Goal: Find specific page/section: Find specific page/section

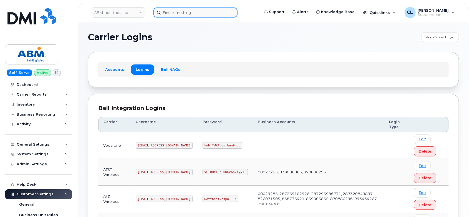
click at [182, 15] on input at bounding box center [196, 12] width 84 height 10
paste input "4017864155"
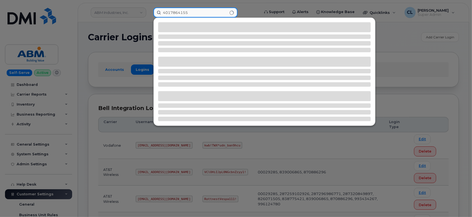
type input "4017864155"
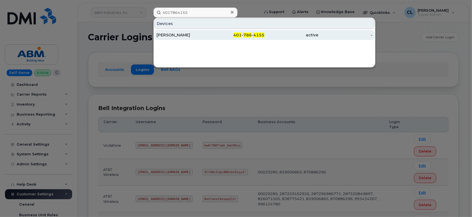
click at [211, 37] on div "[PERSON_NAME]" at bounding box center [238, 35] width 54 height 10
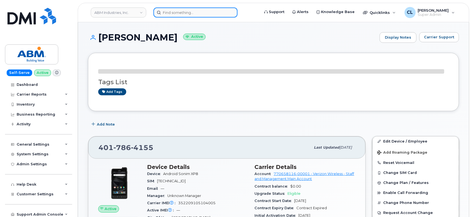
click at [186, 14] on input at bounding box center [196, 12] width 84 height 10
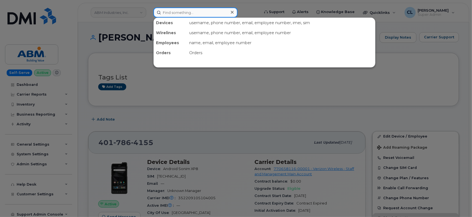
paste input "4017864155"
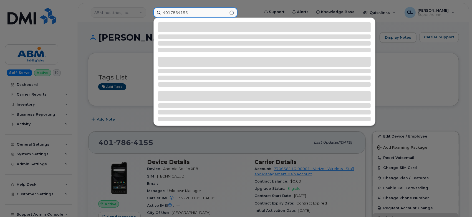
type input "4017864155"
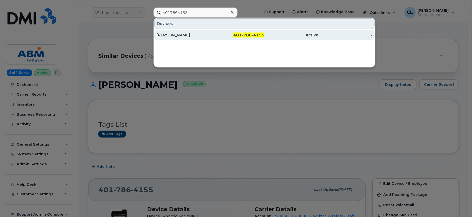
click at [211, 32] on div "[PERSON_NAME]" at bounding box center [238, 35] width 54 height 10
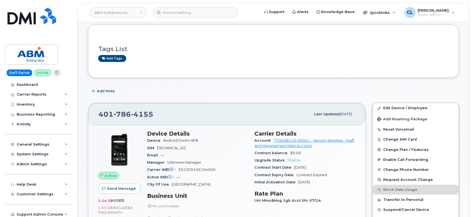
scroll to position [123, 0]
